Goal: Transaction & Acquisition: Book appointment/travel/reservation

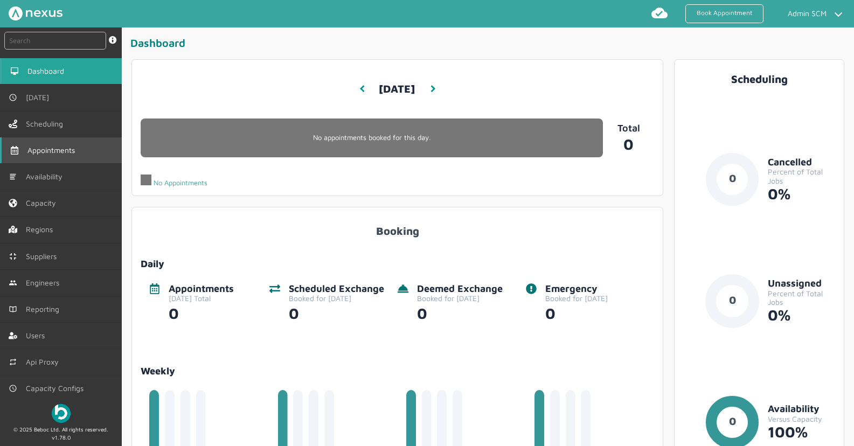
click at [78, 150] on span "Appointments" at bounding box center [53, 150] width 52 height 9
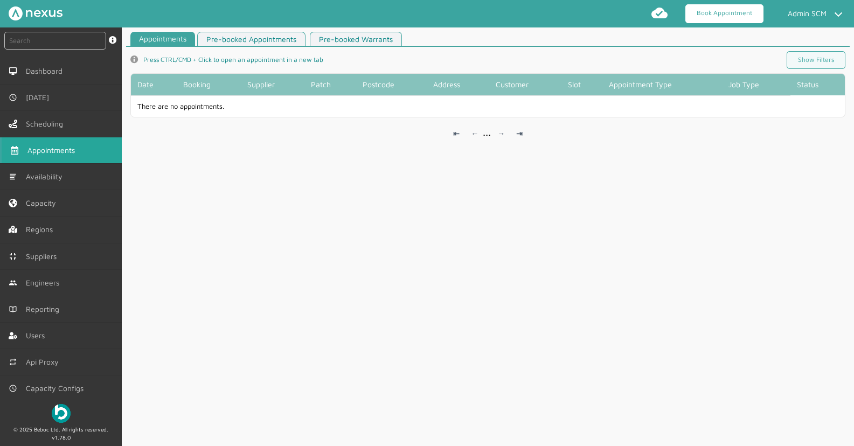
click at [713, 16] on link "Book Appointment" at bounding box center [725, 13] width 78 height 19
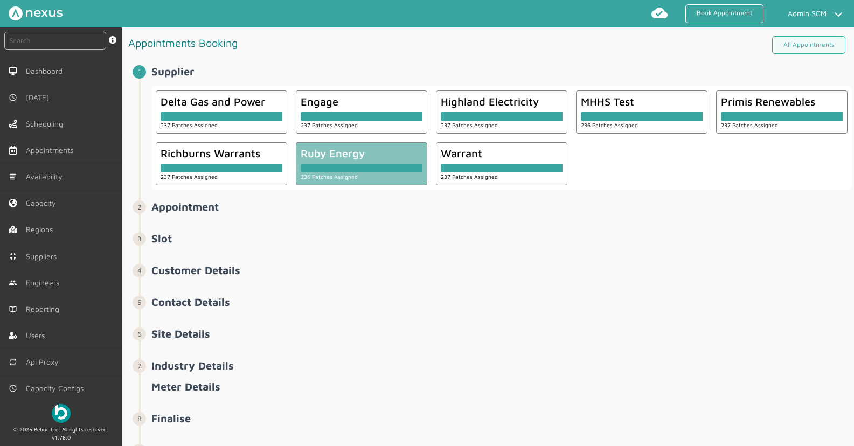
click at [336, 167] on div at bounding box center [362, 168] width 122 height 9
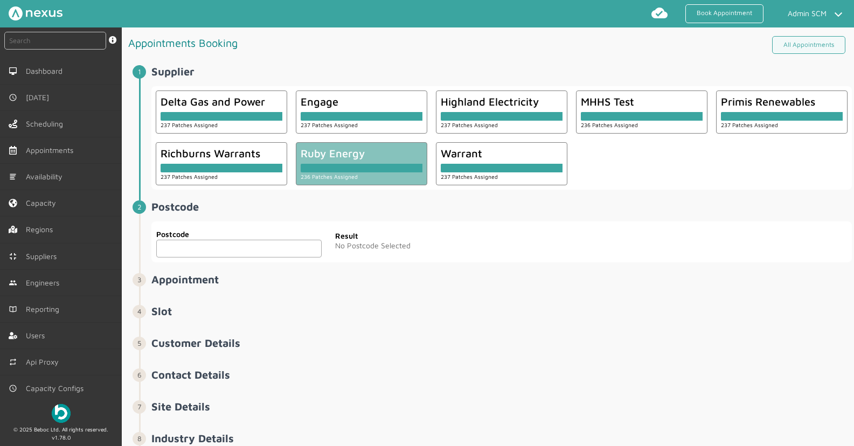
click at [211, 247] on input "text" at bounding box center [238, 249] width 165 height 18
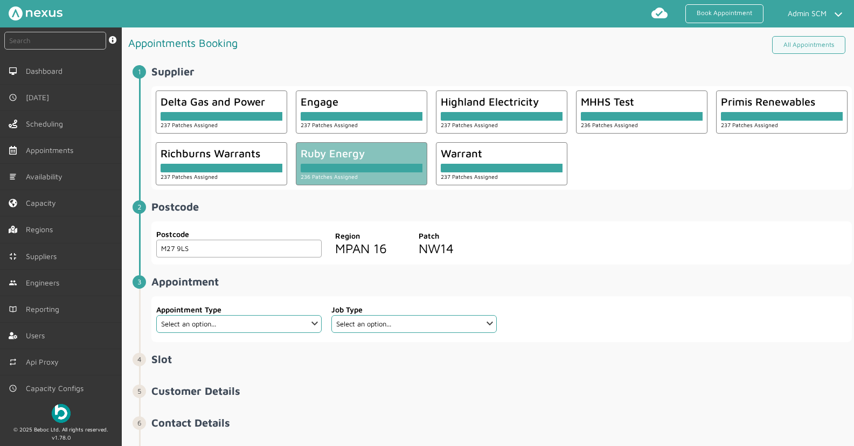
type input "M27 9LS"
click at [294, 324] on select "Select an option... Additional Work Check Meter Electric Vehicle Emergency Exch…" at bounding box center [238, 324] width 165 height 18
select select "7: 6422ec7fcd44966678f35e74"
click at [156, 315] on select "Select an option... Additional Work Check Meter Electric Vehicle Emergency Exch…" at bounding box center [238, 324] width 165 height 18
click at [395, 326] on select "Select an option..." at bounding box center [413, 324] width 165 height 18
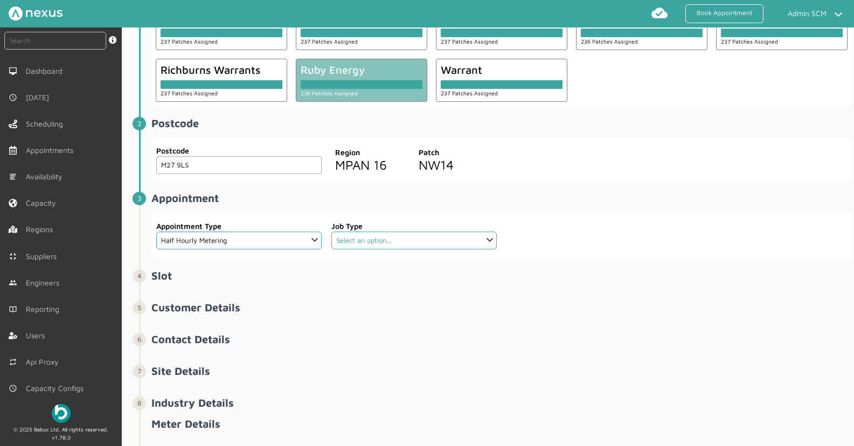
scroll to position [90, 0]
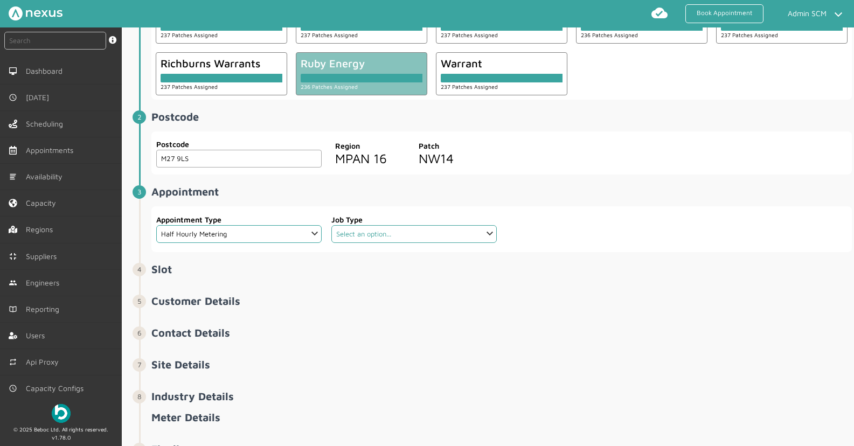
click at [354, 235] on select "Select an option... Communication Device Exchange De-Energise Energise Meter Ex…" at bounding box center [413, 234] width 165 height 18
select select "4: 6422e9d2cd44966678f35e6c"
click at [331, 225] on select "Select an option... Communication Device Exchange De-Energise Energise Meter Ex…" at bounding box center [413, 234] width 165 height 18
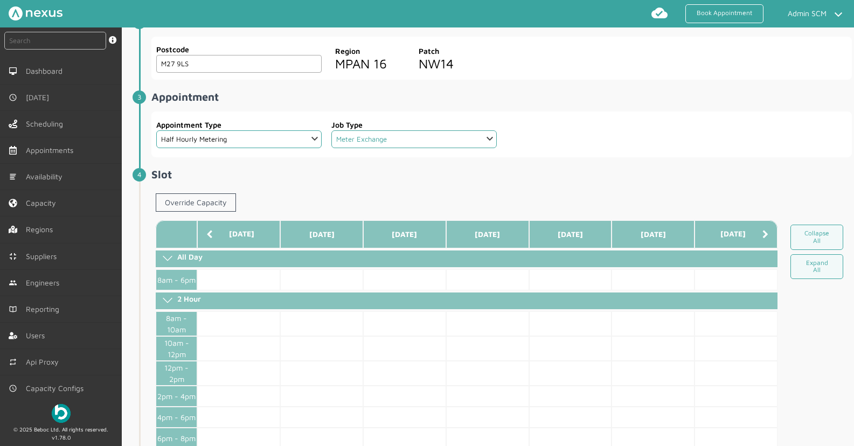
scroll to position [283, 0]
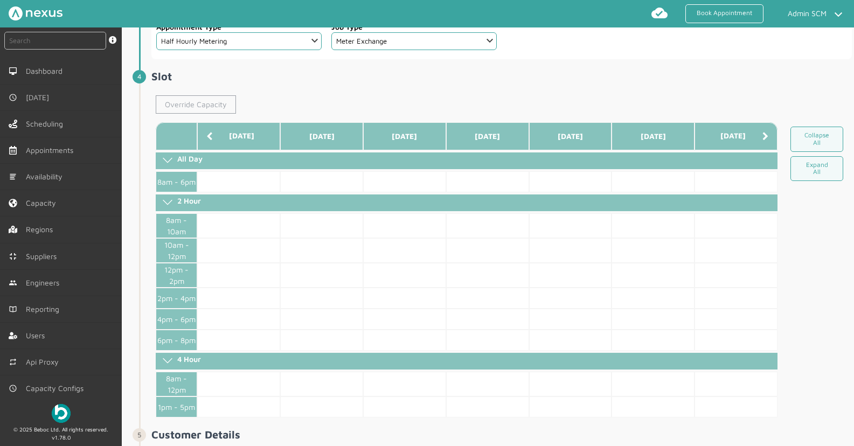
click at [175, 103] on link "Override Capacity" at bounding box center [196, 104] width 80 height 18
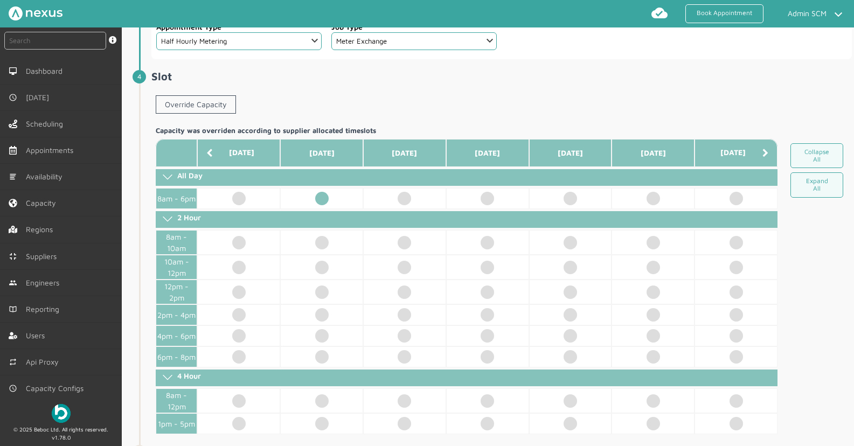
click at [324, 199] on td at bounding box center [321, 198] width 83 height 21
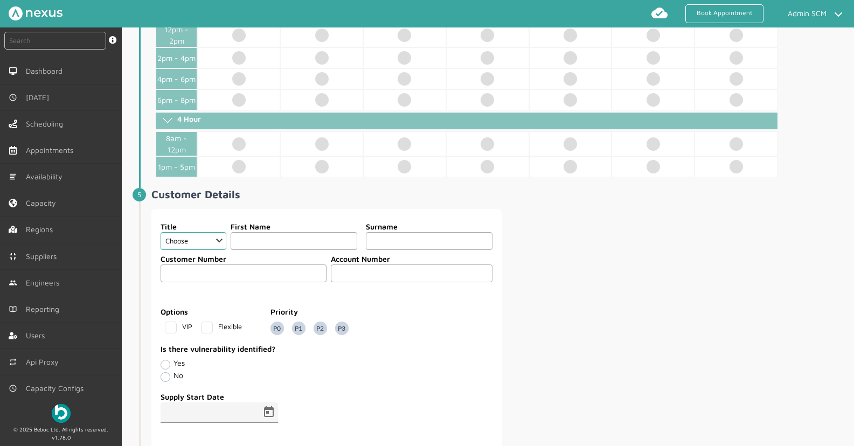
scroll to position [551, 0]
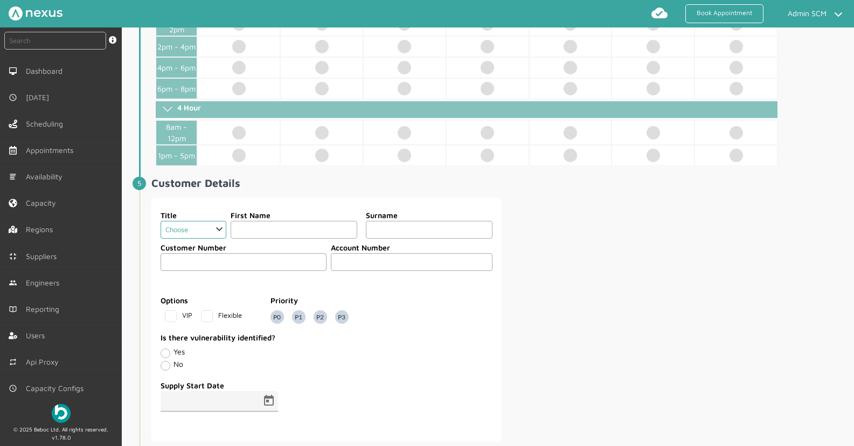
click at [190, 231] on select "Choose Dr Mr Mrs Miss Ms Mx Sir Lady" at bounding box center [194, 230] width 66 height 18
select select "3: Mrs"
click at [161, 221] on select "Choose Dr Mr Mrs Miss Ms Mx Sir Lady" at bounding box center [194, 230] width 66 height 18
click at [253, 232] on input "text" at bounding box center [294, 230] width 127 height 18
type input "Test"
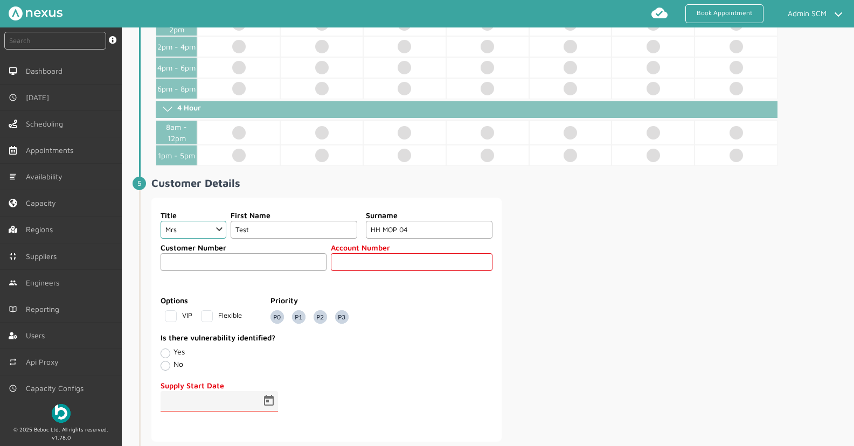
type input "HH MOP 04"
click at [195, 262] on input "text" at bounding box center [244, 262] width 166 height 18
click at [358, 265] on input "text" at bounding box center [412, 262] width 162 height 18
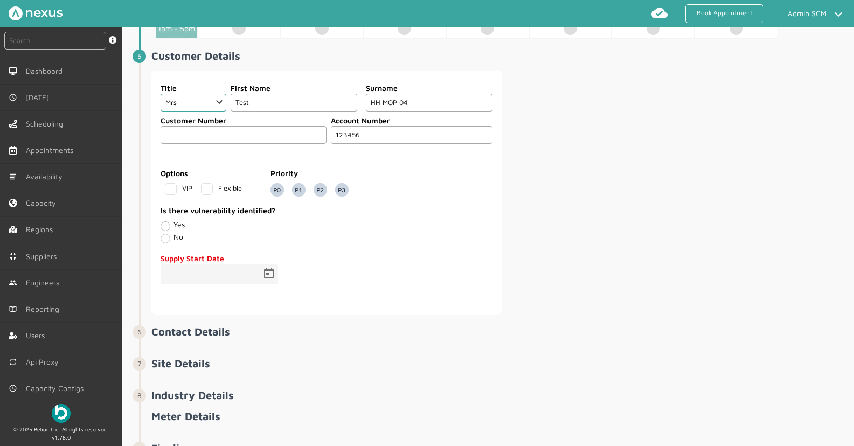
scroll to position [696, 0]
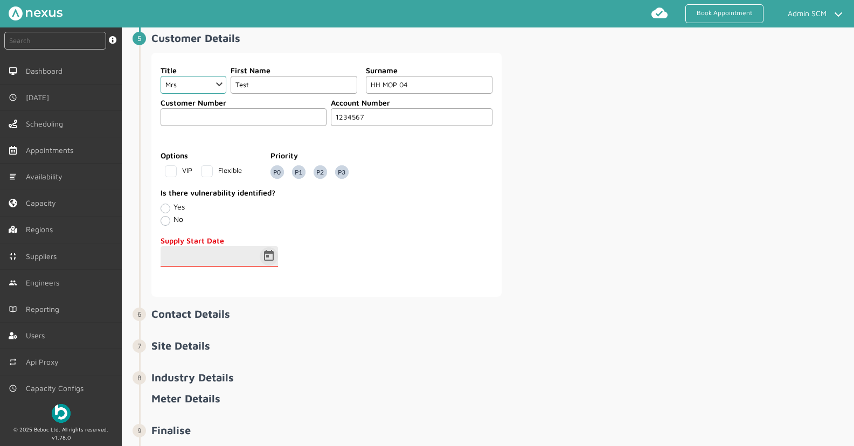
type input "1234567"
click at [269, 256] on span "Open calendar" at bounding box center [269, 257] width 26 height 26
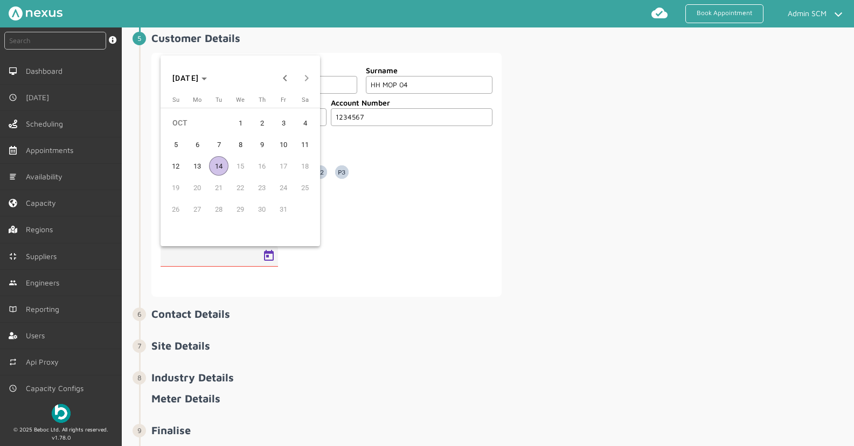
click at [239, 117] on span "1" at bounding box center [240, 122] width 19 height 19
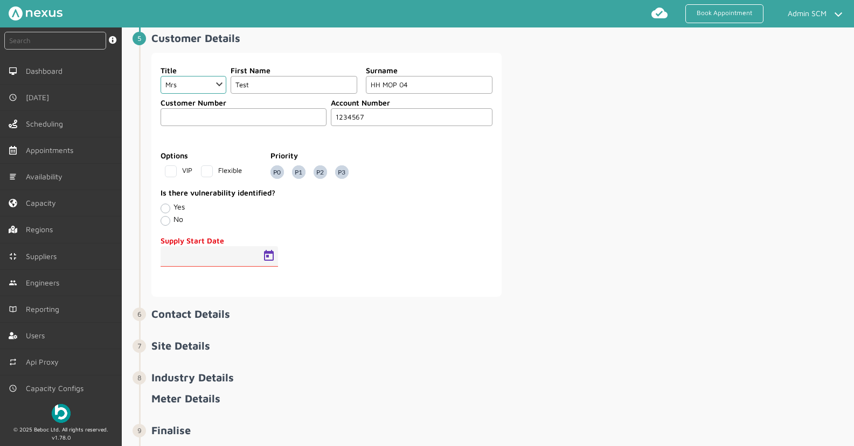
type input "01/10/2025"
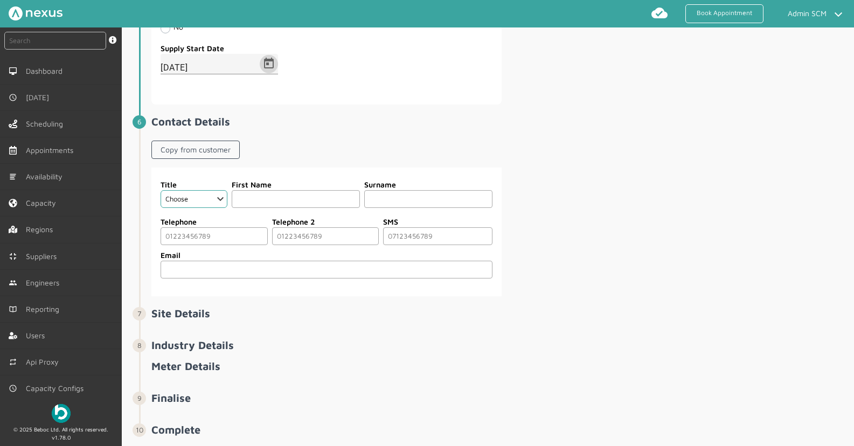
scroll to position [915, 0]
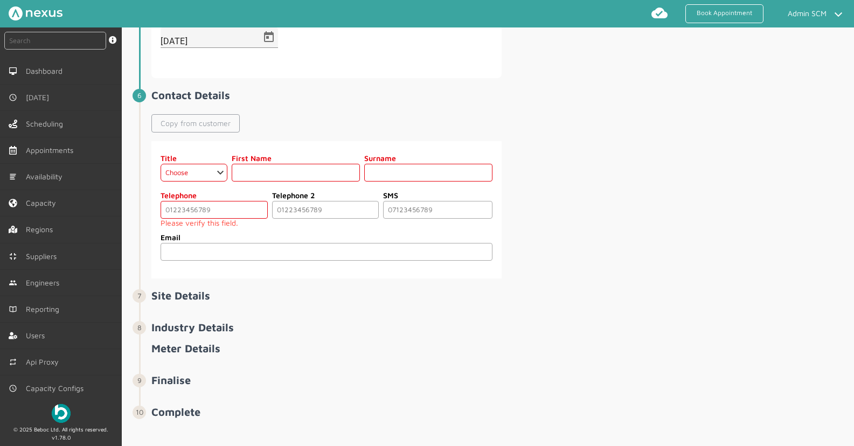
click at [220, 125] on link "Copy from customer" at bounding box center [195, 123] width 88 height 18
select select "3: Mrs"
type input "Test"
type input "HH MOP 04"
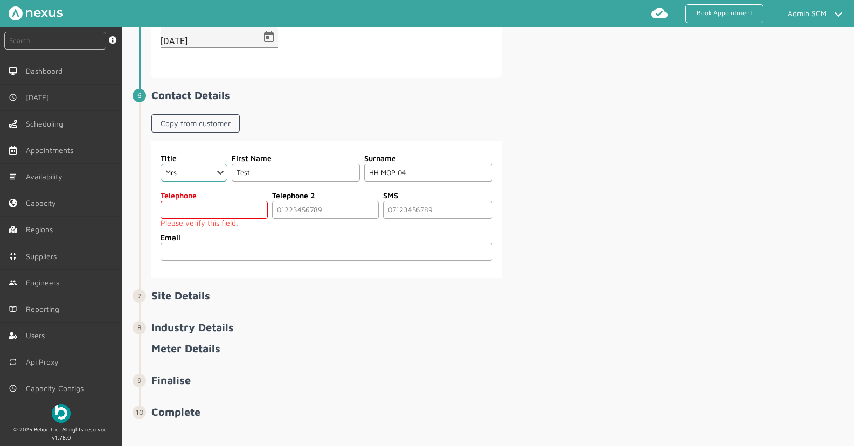
click at [211, 212] on input "tel" at bounding box center [214, 210] width 107 height 18
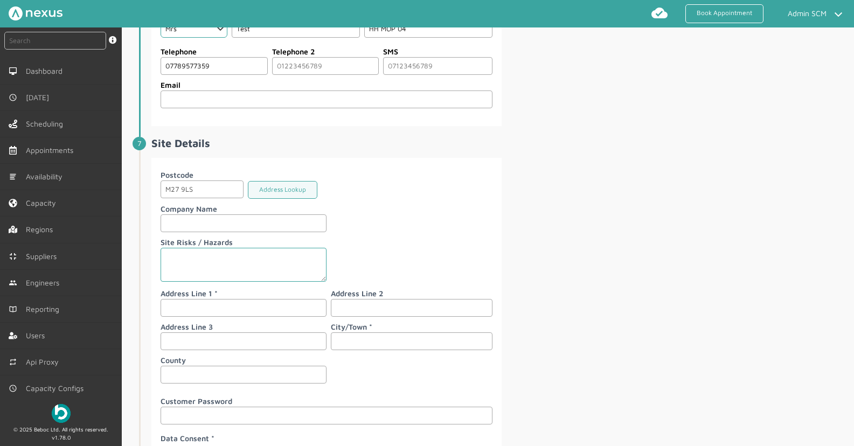
scroll to position [1121, 0]
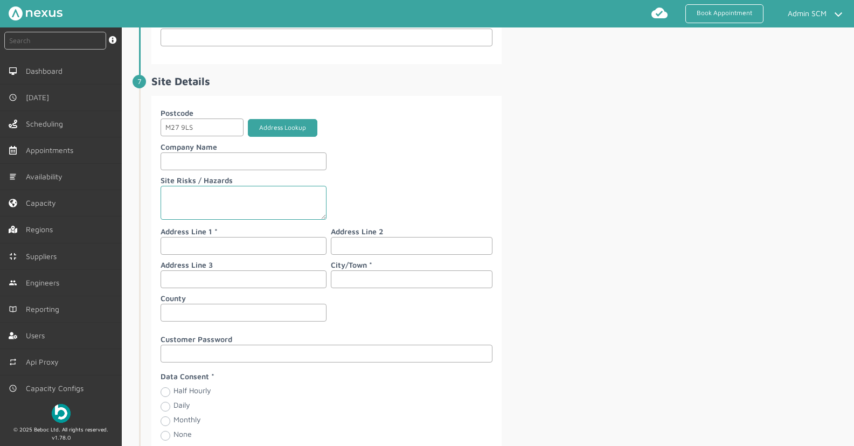
type input "07789577359"
click at [278, 127] on button "Address Lookup" at bounding box center [283, 128] width 70 height 18
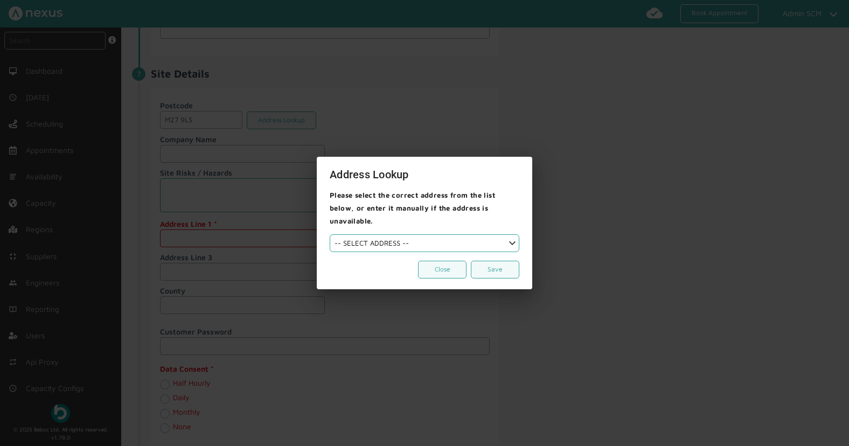
click at [397, 245] on select "-- SELECT ADDRESS --" at bounding box center [425, 243] width 190 height 18
select select
click at [330, 234] on select "-- SELECT ADDRESS --" at bounding box center [425, 243] width 190 height 18
click at [442, 261] on button "Close" at bounding box center [442, 270] width 49 height 18
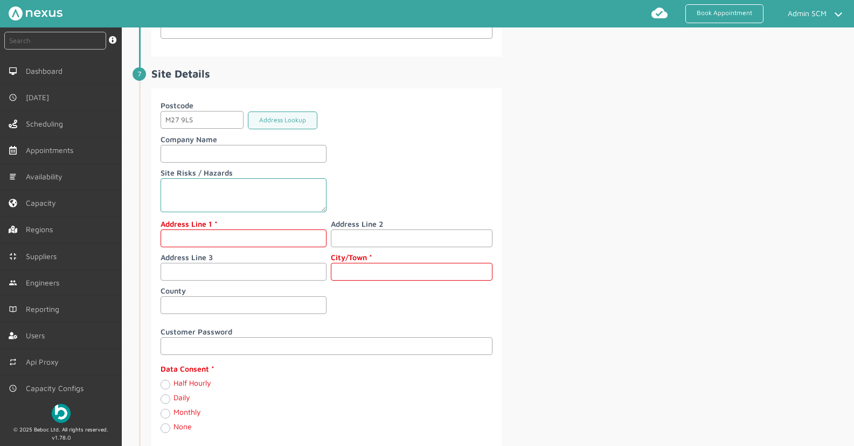
scroll to position [1121, 0]
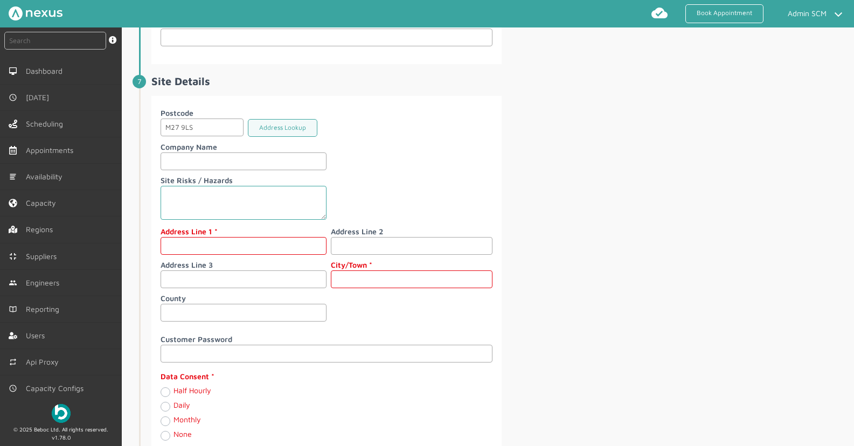
click at [212, 243] on input "text" at bounding box center [244, 246] width 166 height 18
type input "2 Victoria Lane"
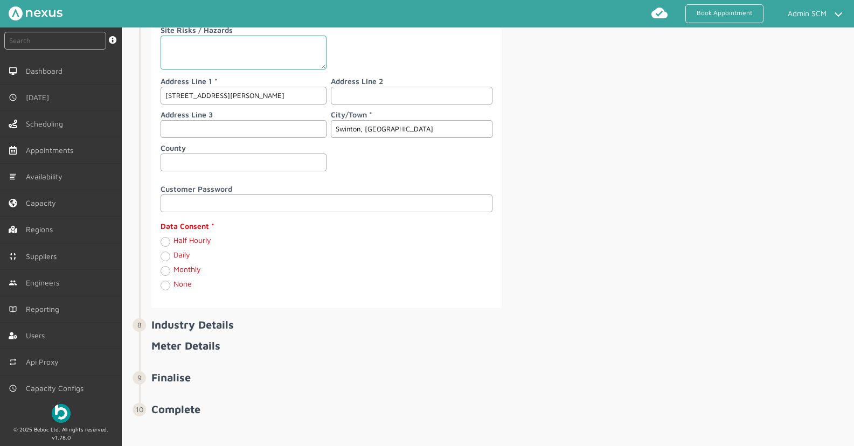
type input "Swinton, Manchester"
click at [184, 253] on label "Daily" at bounding box center [182, 254] width 17 height 9
click at [169, 253] on input "Daily" at bounding box center [165, 256] width 9 height 11
radio input "true"
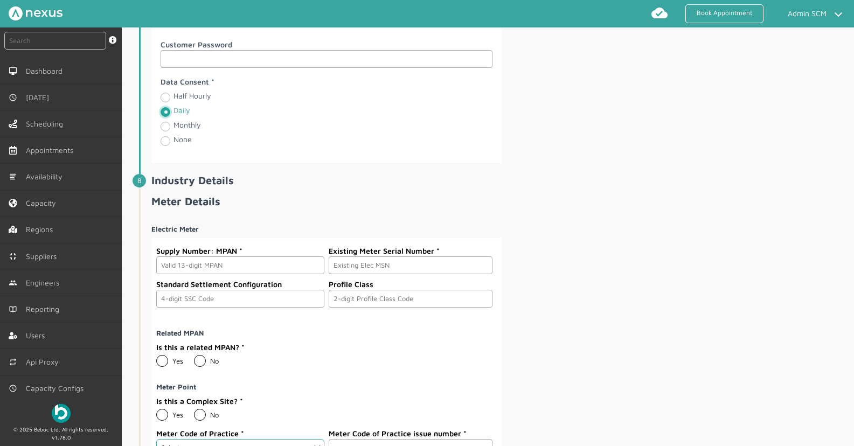
scroll to position [1440, 0]
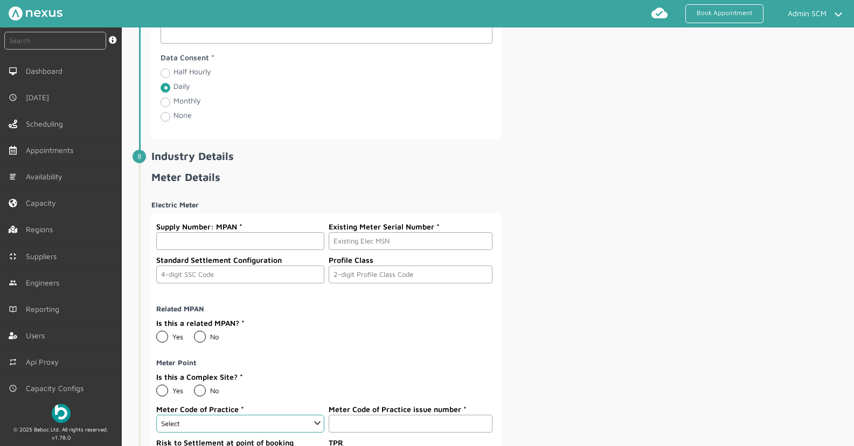
click at [226, 244] on input "text" at bounding box center [240, 241] width 168 height 18
type input "1612312147117"
click at [382, 232] on input "text" at bounding box center [411, 241] width 164 height 18
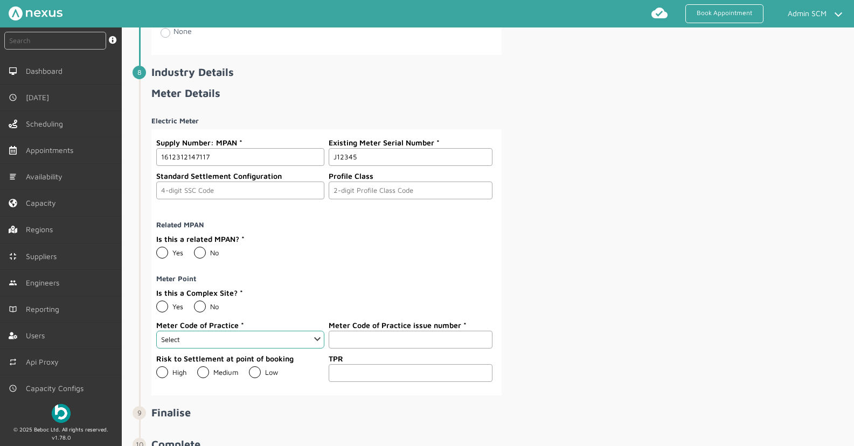
scroll to position [1565, 0]
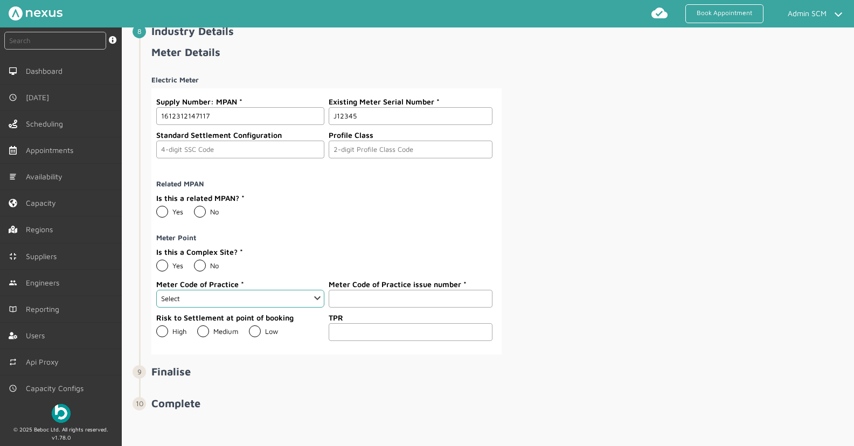
type input "J12345"
click at [198, 212] on label "No" at bounding box center [206, 212] width 25 height 9
click at [194, 208] on input "No" at bounding box center [193, 208] width 1 height 1
radio input "true"
drag, startPoint x: 201, startPoint y: 264, endPoint x: 280, endPoint y: 268, distance: 78.8
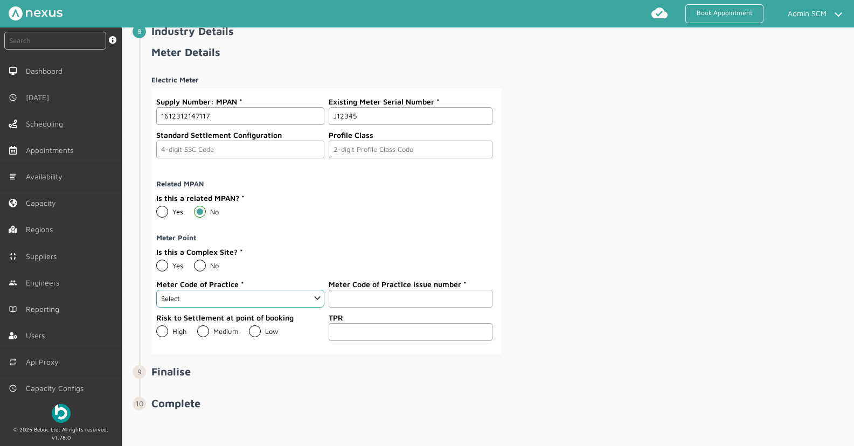
click at [201, 264] on label "No" at bounding box center [206, 265] width 25 height 9
click at [194, 262] on input "No" at bounding box center [193, 261] width 1 height 1
radio input "true"
click at [295, 294] on select "Select 1 2 3 4 5 6 7 8 9 10 11" at bounding box center [240, 299] width 168 height 18
select select "2: 2"
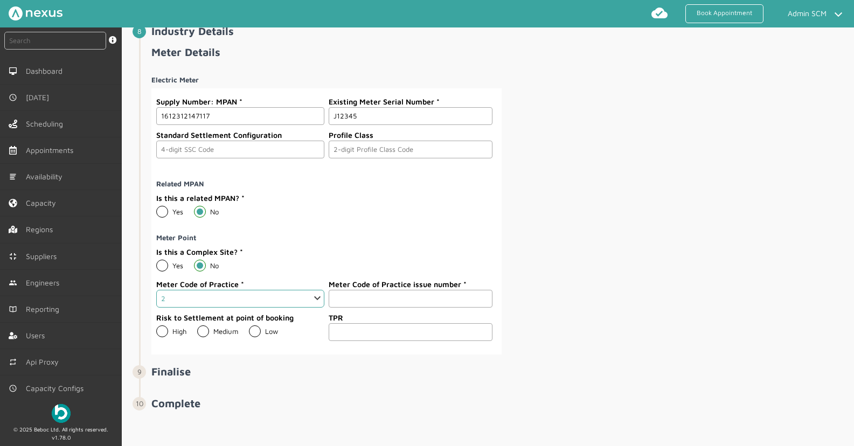
click at [156, 290] on select "Select 1 2 3 4 5 6 7 8 9 10 11" at bounding box center [240, 299] width 168 height 18
click at [352, 300] on input "number" at bounding box center [411, 299] width 164 height 18
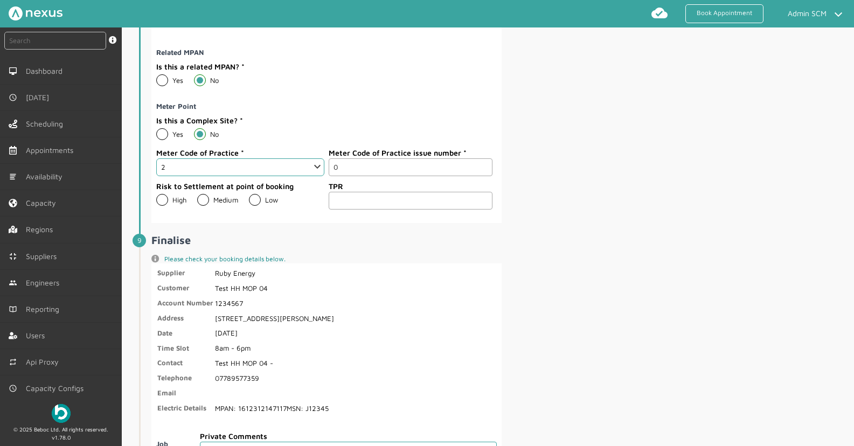
scroll to position [1699, 0]
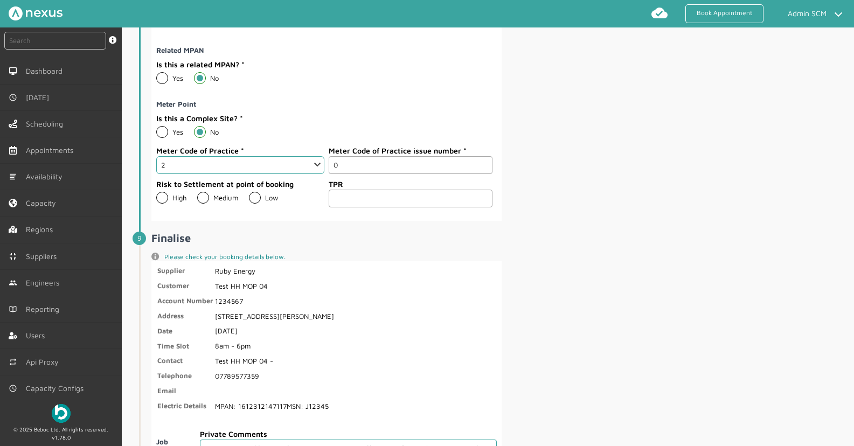
type input "0"
click at [202, 196] on label "Medium" at bounding box center [217, 197] width 41 height 9
click at [197, 194] on input "Medium" at bounding box center [197, 193] width 1 height 1
radio input "true"
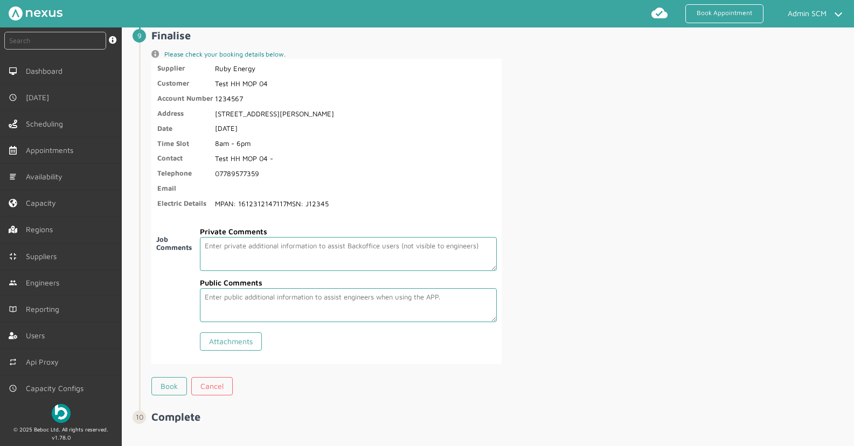
scroll to position [1915, 0]
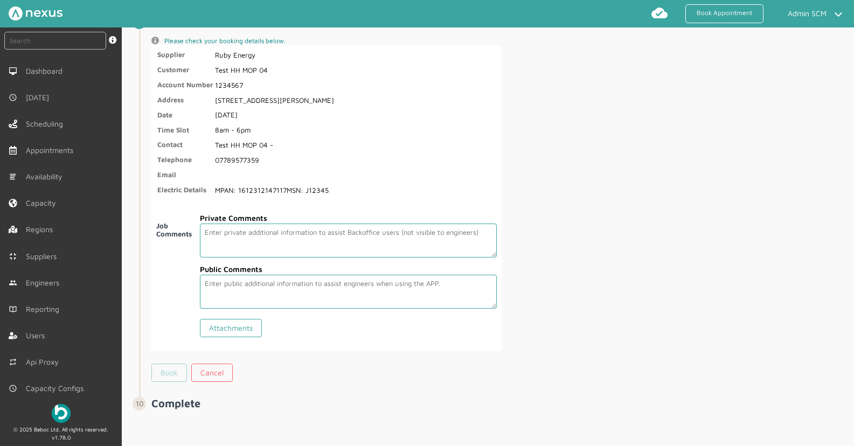
click at [178, 373] on link "Book" at bounding box center [169, 373] width 36 height 18
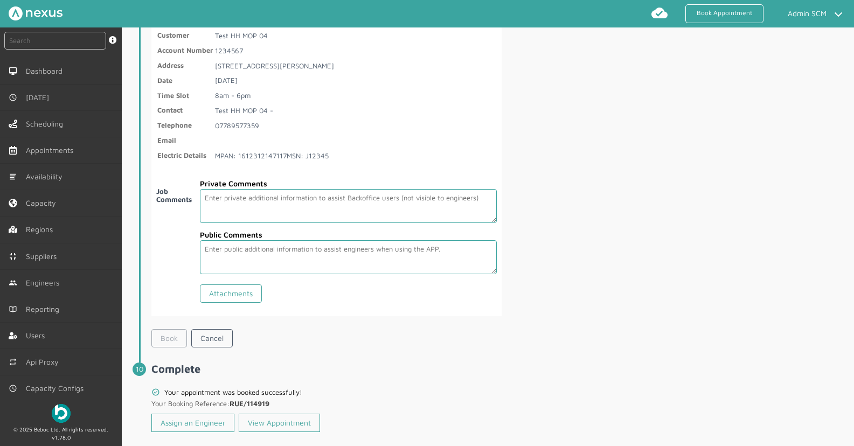
scroll to position [1966, 0]
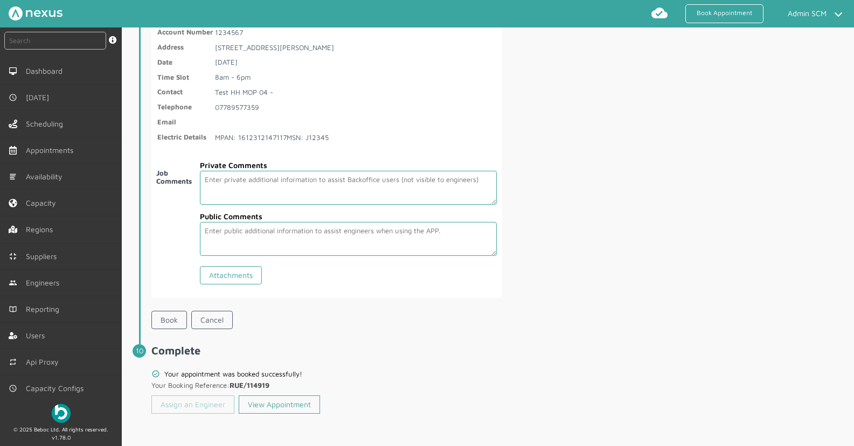
click at [213, 406] on link "Assign an Engineer" at bounding box center [192, 405] width 83 height 18
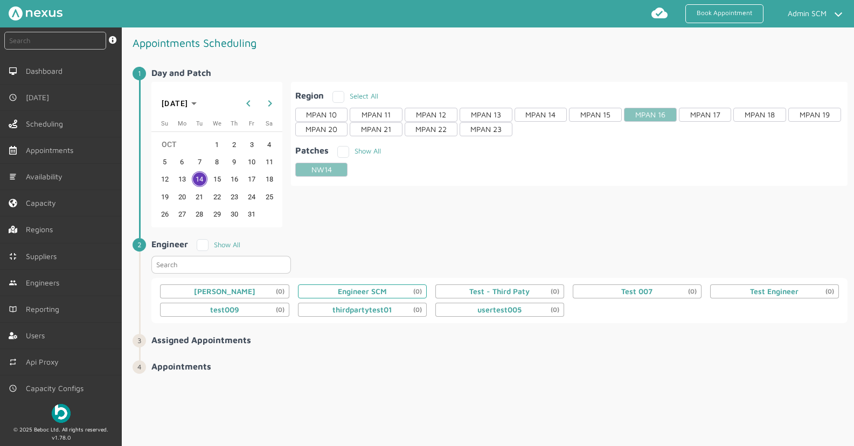
click at [384, 295] on div "Engineer SCM (0)" at bounding box center [362, 291] width 49 height 9
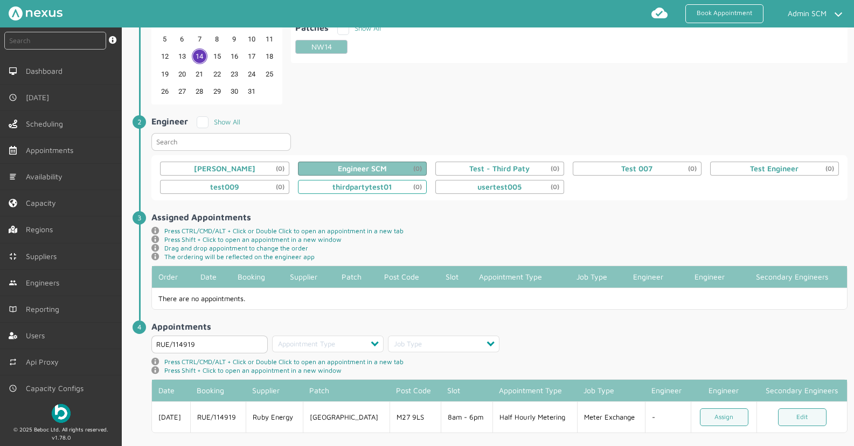
scroll to position [137, 0]
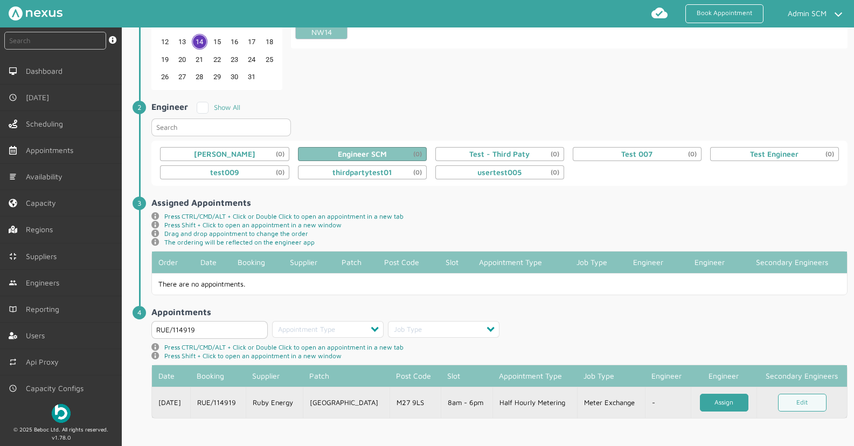
click at [703, 396] on link "Assign" at bounding box center [724, 403] width 49 height 18
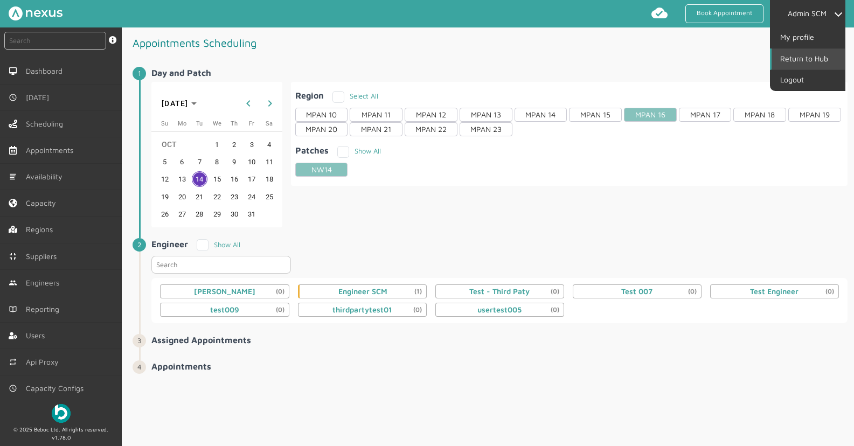
click at [814, 60] on link "Return to Hub" at bounding box center [808, 59] width 73 height 20
